Goal: Information Seeking & Learning: Learn about a topic

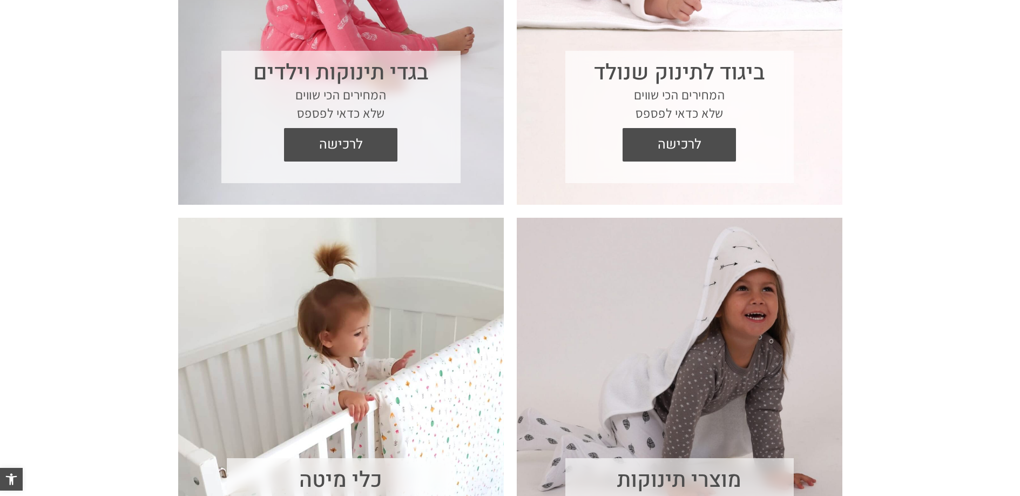
scroll to position [614, 0]
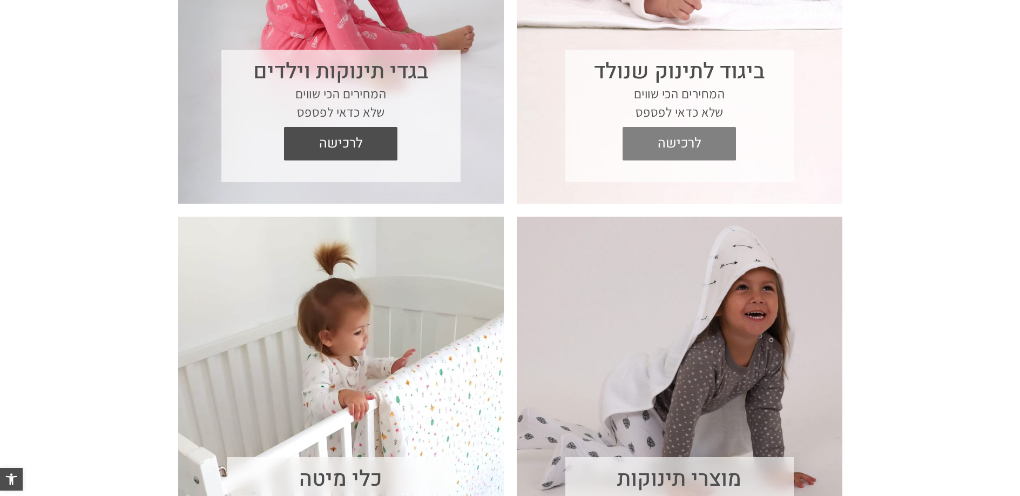
click at [703, 149] on span "לרכישה" at bounding box center [679, 143] width 97 height 33
click at [687, 146] on span "לרכישה" at bounding box center [679, 143] width 97 height 33
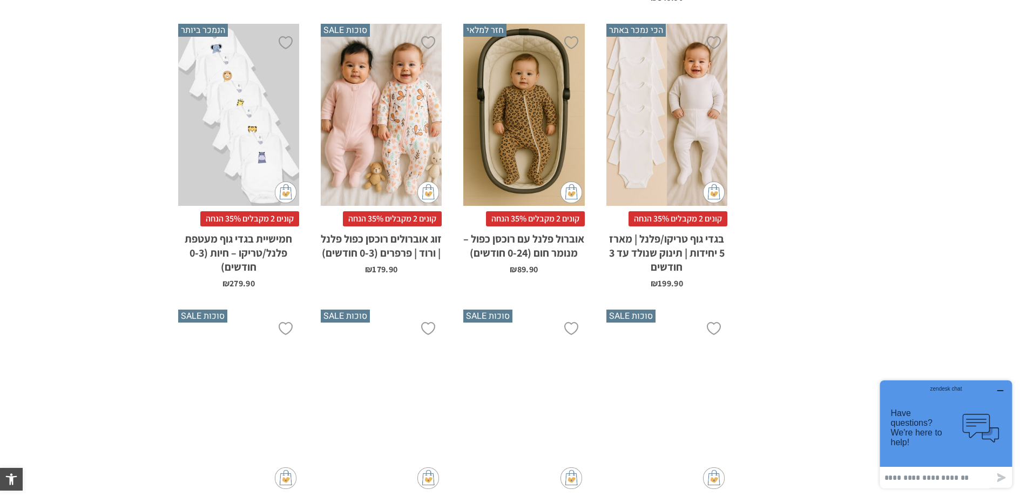
scroll to position [876, 0]
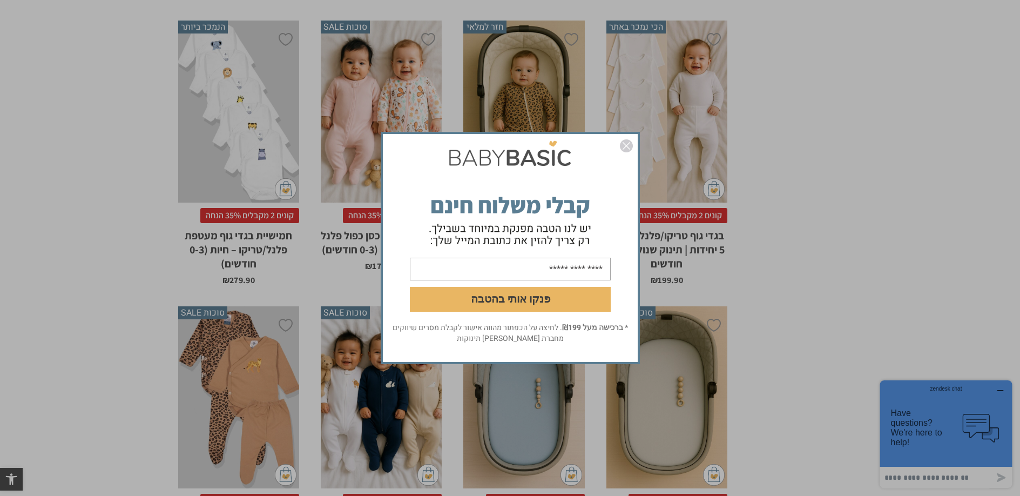
click at [627, 145] on img "סגור" at bounding box center [626, 145] width 13 height 13
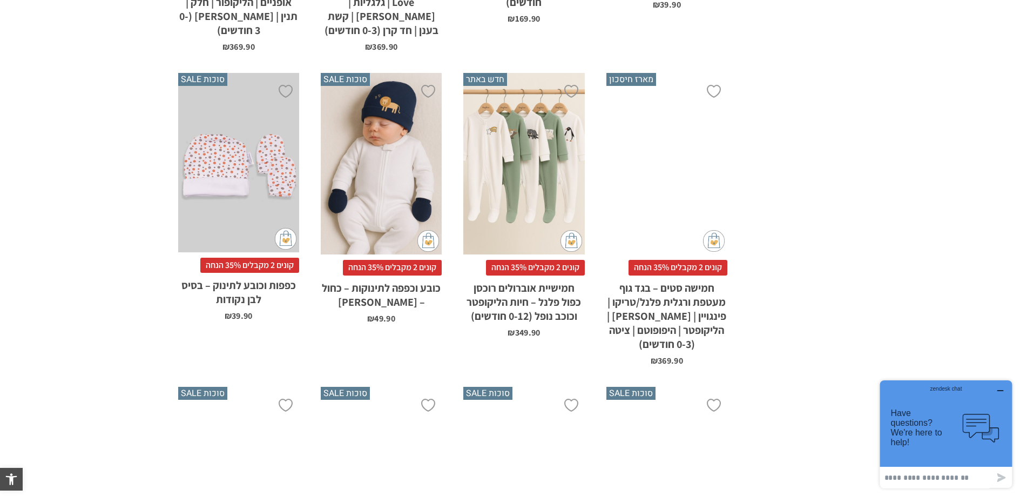
scroll to position [2336, 0]
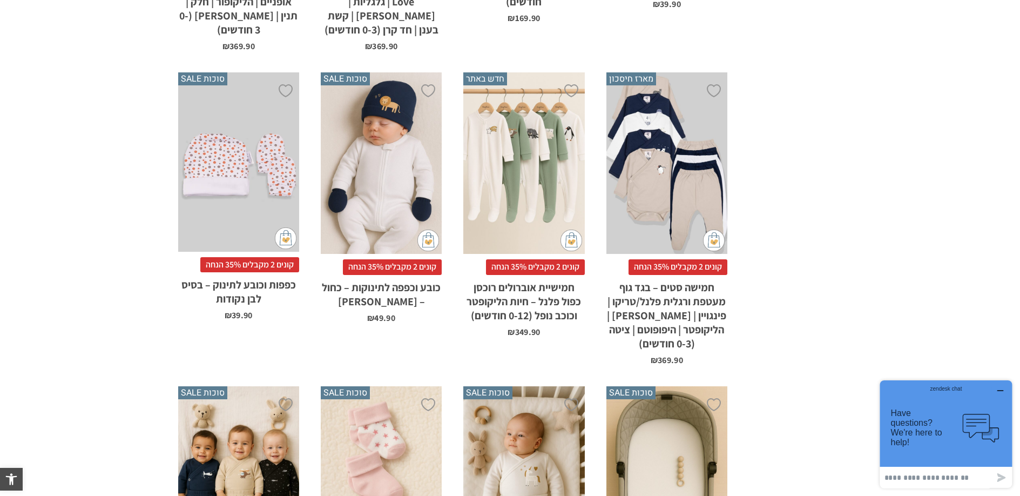
click at [396, 106] on div "x הוספה לסל" at bounding box center [381, 163] width 121 height 182
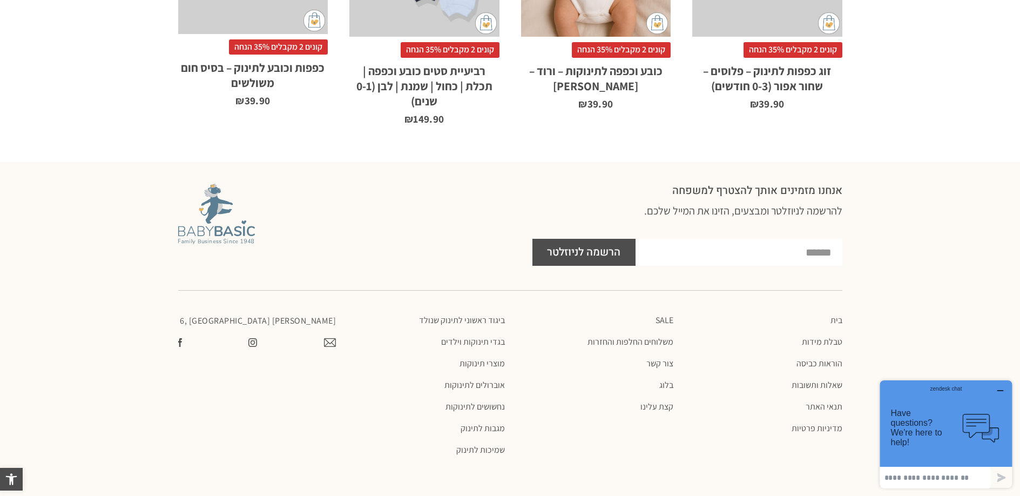
scroll to position [976, 0]
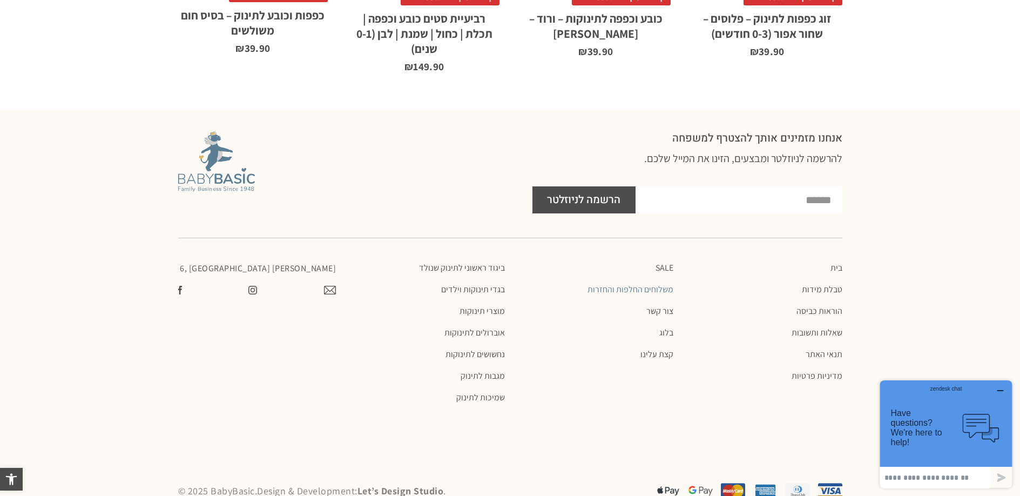
click at [620, 284] on link "משלוחים החלפות והחזרות" at bounding box center [595, 289] width 158 height 11
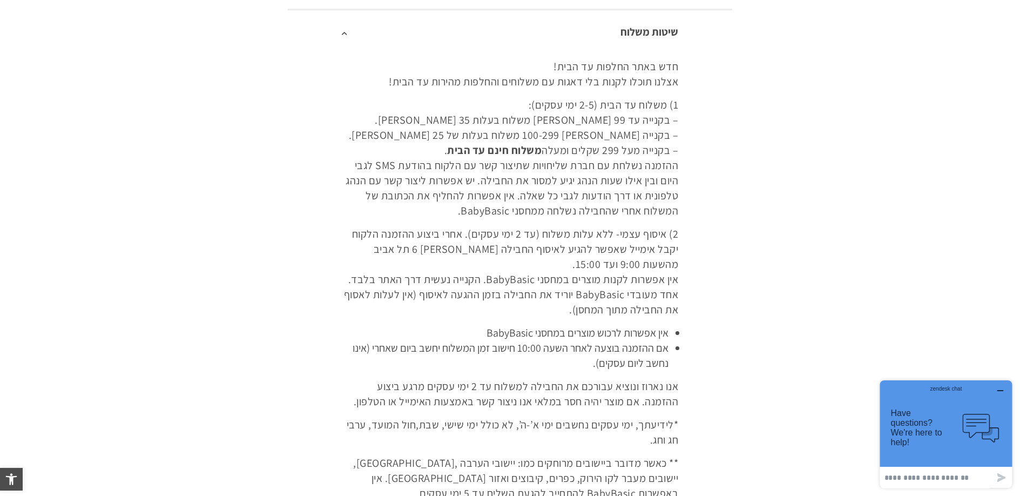
click at [760, 132] on section "שיטות משלוח חדש באתר החלפות עד הבית! אצלנו תוכלו לקנות בלי דאגות עם משלוחים והח…" at bounding box center [510, 316] width 664 height 627
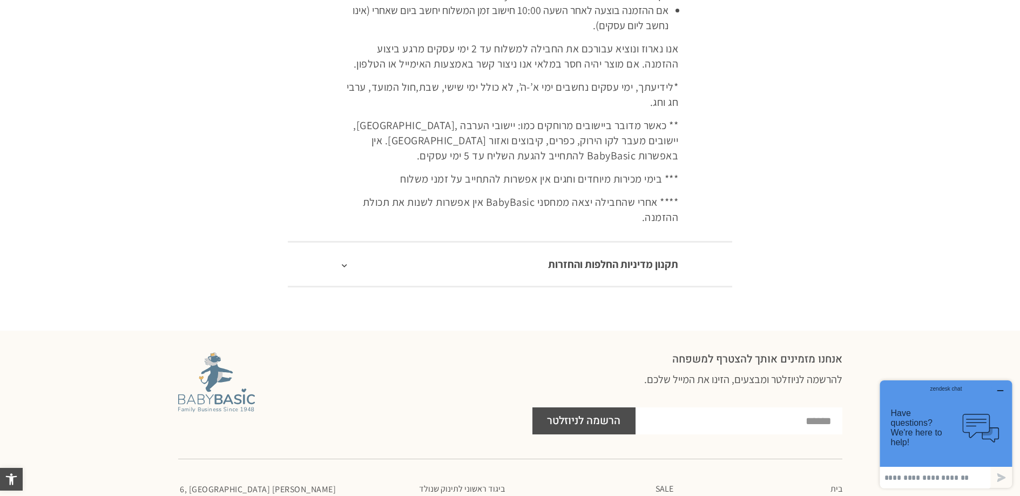
scroll to position [551, 0]
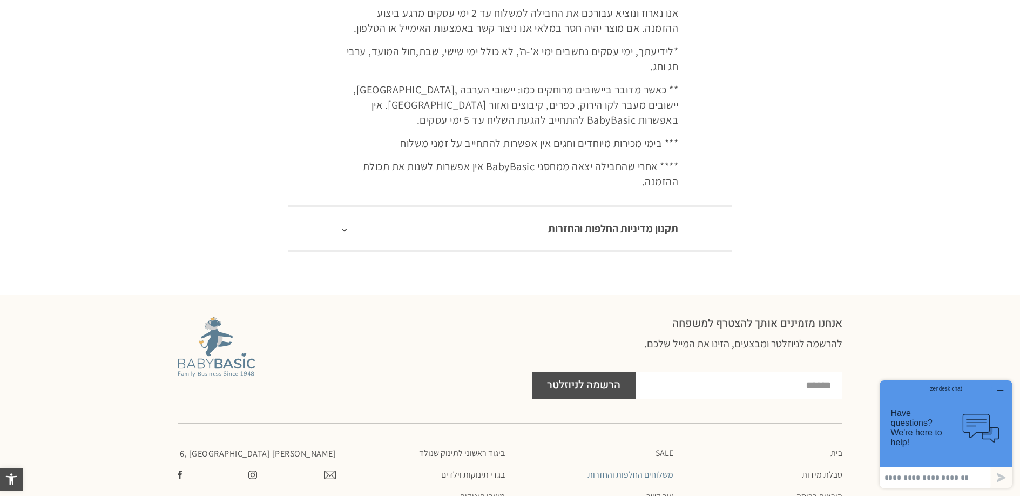
click at [610, 236] on div "תקנון מדיניות החלפות והחזרות" at bounding box center [510, 227] width 444 height 45
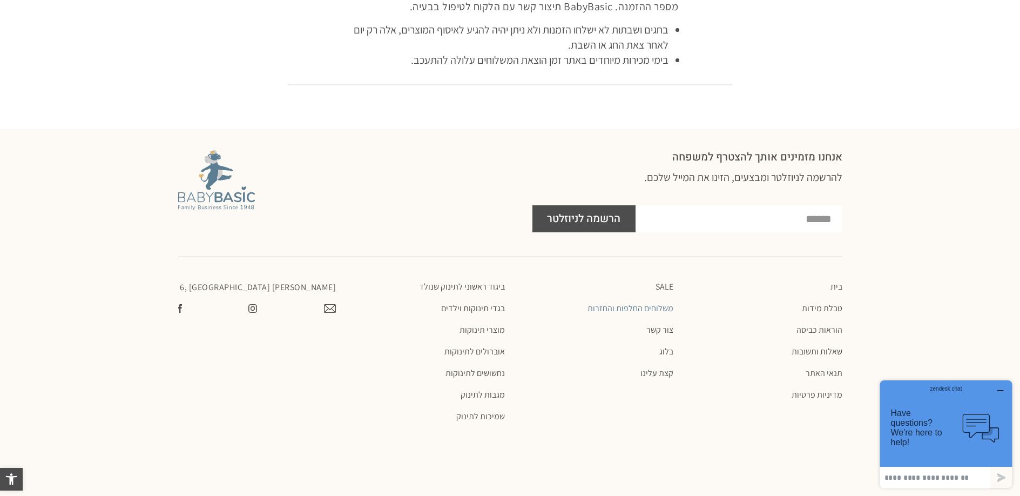
scroll to position [961, 0]
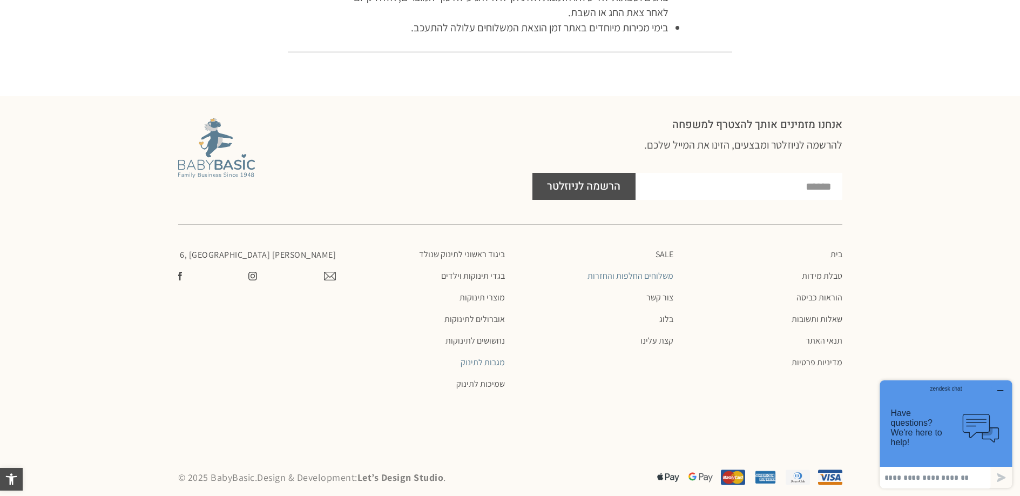
click at [489, 357] on link "מגבות לתינוק" at bounding box center [426, 362] width 158 height 11
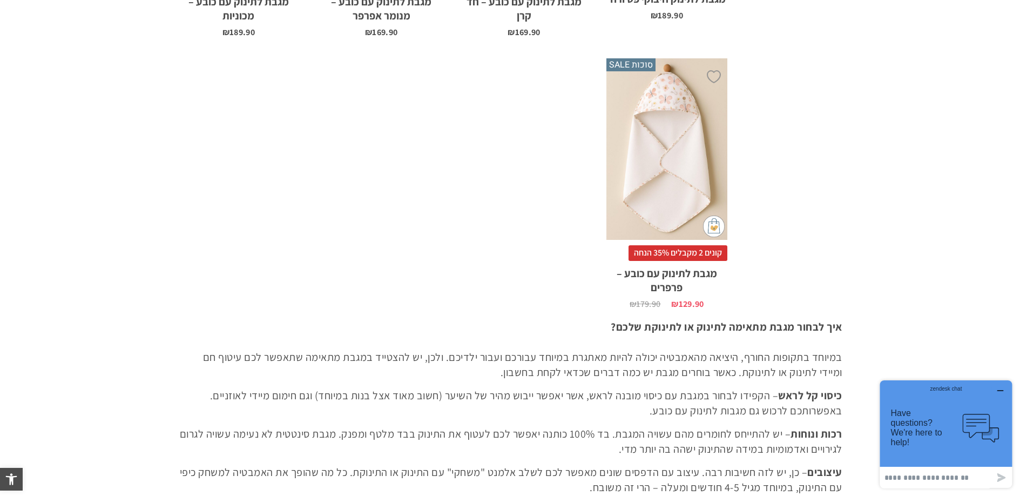
scroll to position [1501, 0]
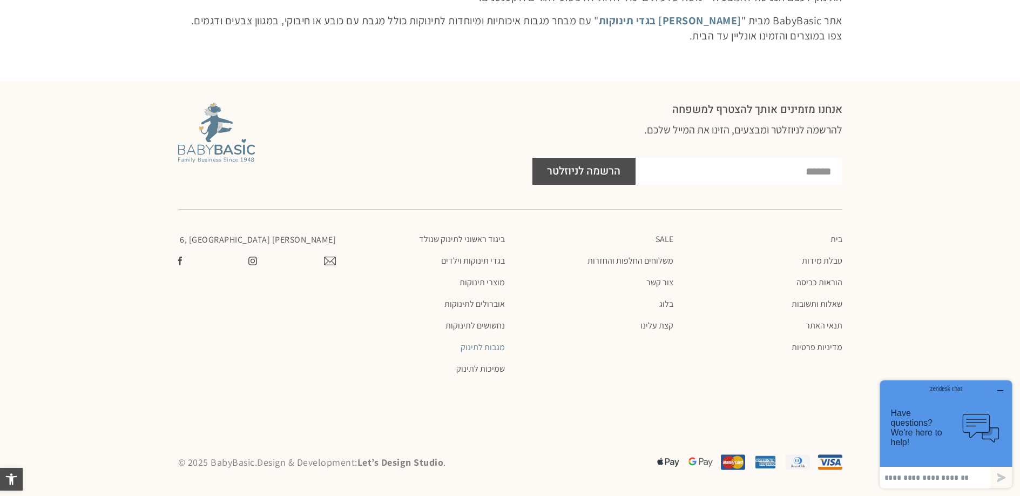
click at [246, 257] on div at bounding box center [252, 260] width 25 height 9
click at [249, 258] on img at bounding box center [252, 260] width 9 height 9
click at [649, 330] on div "SALE משלוחים החלפות והחזרות צור קשר בלוג קצת עלינו SALE משלוחים החלפות והחזרות …" at bounding box center [594, 303] width 169 height 151
click at [656, 320] on link "קצת עלינו" at bounding box center [595, 325] width 158 height 11
